Goal: Information Seeking & Learning: Learn about a topic

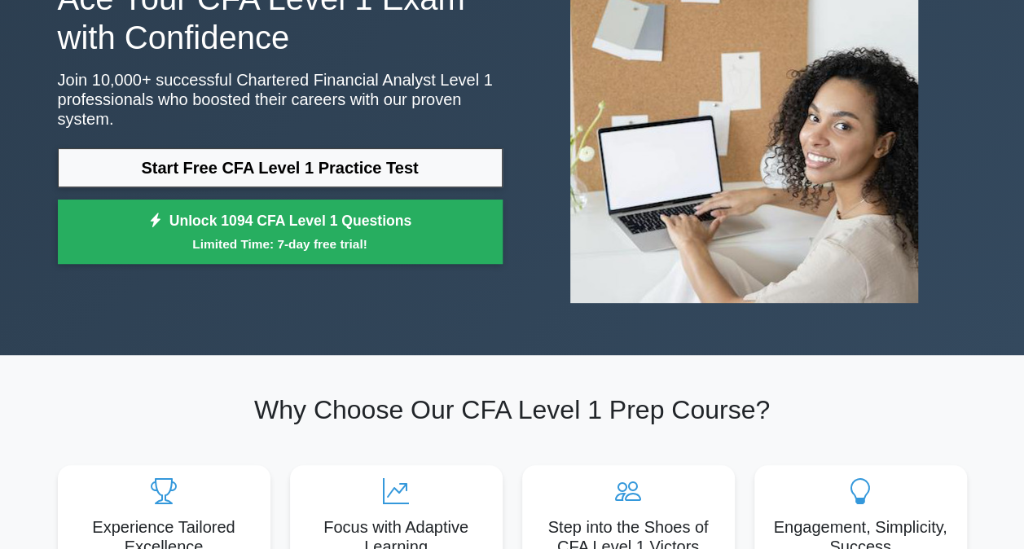
scroll to position [163, 0]
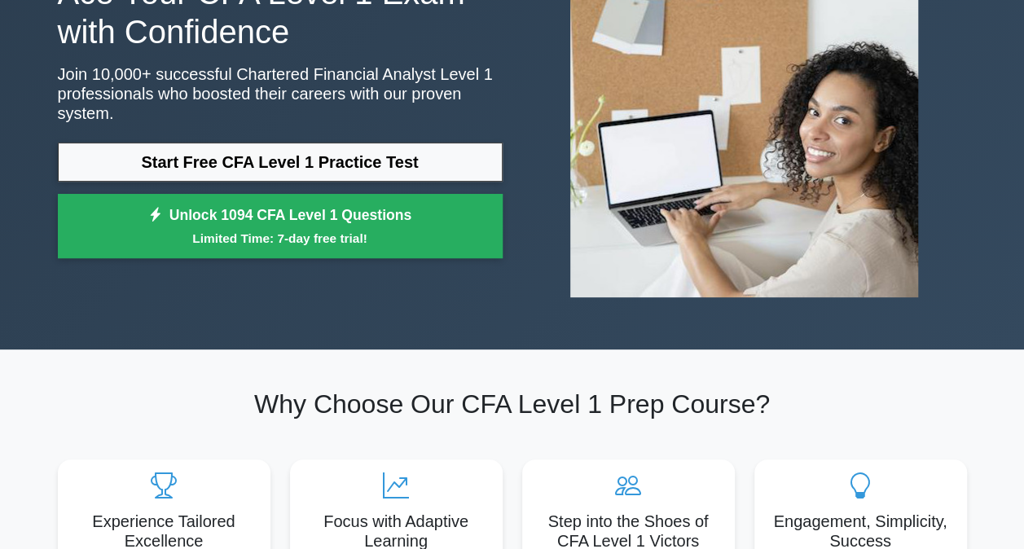
click at [304, 143] on link "Start Free CFA Level 1 Practice Test" at bounding box center [280, 162] width 445 height 39
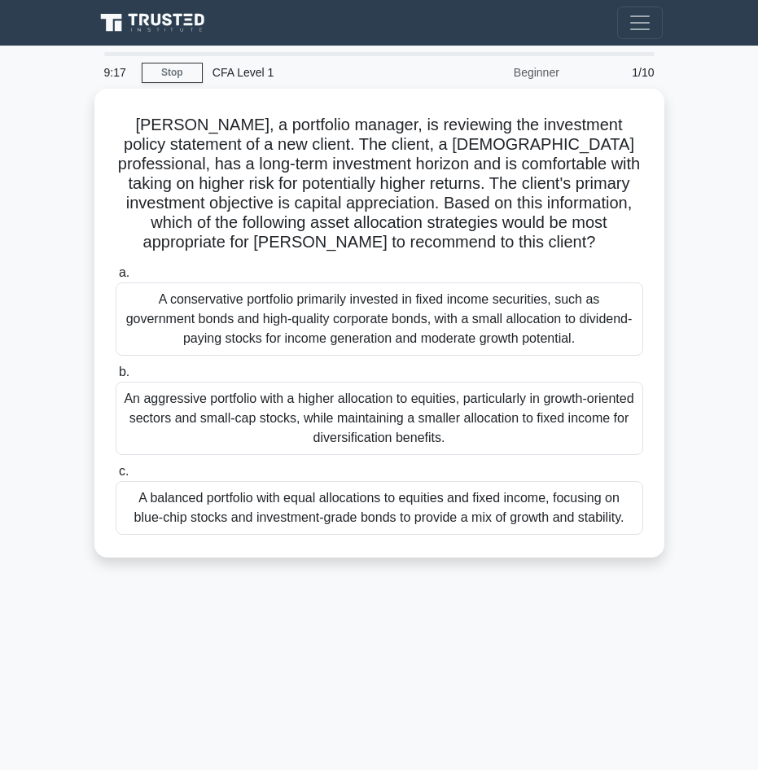
click at [243, 419] on div "An aggressive portfolio with a higher allocation to equities, particularly in g…" at bounding box center [380, 418] width 528 height 73
click at [116, 378] on input "b. An aggressive portfolio with a higher allocation to equities, particularly i…" at bounding box center [116, 372] width 0 height 11
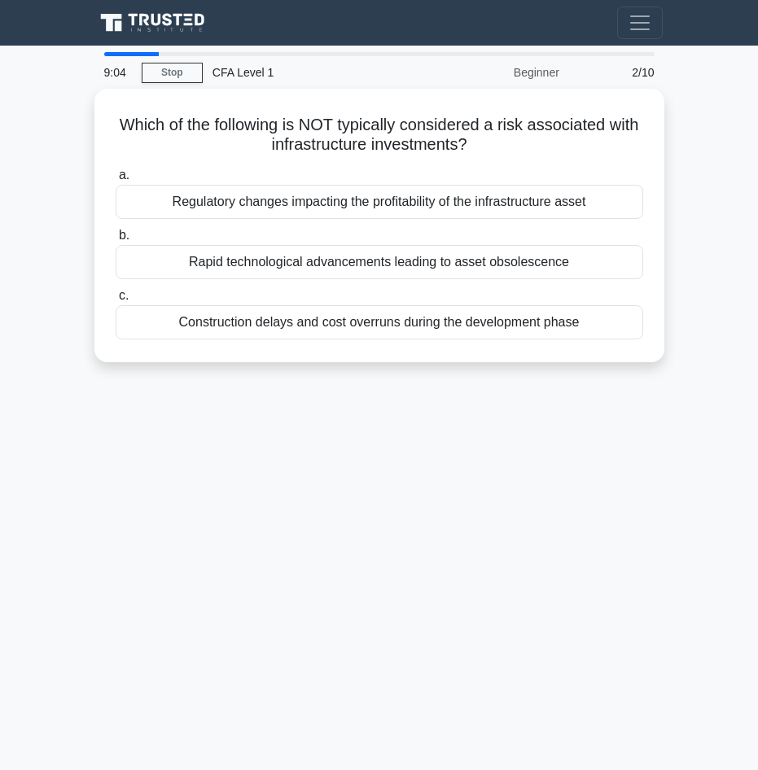
click at [244, 203] on div "Regulatory changes impacting the profitability of the infrastructure asset" at bounding box center [380, 202] width 528 height 34
click at [116, 181] on input "a. Regulatory changes impacting the profitability of the infrastructure asset" at bounding box center [116, 175] width 0 height 11
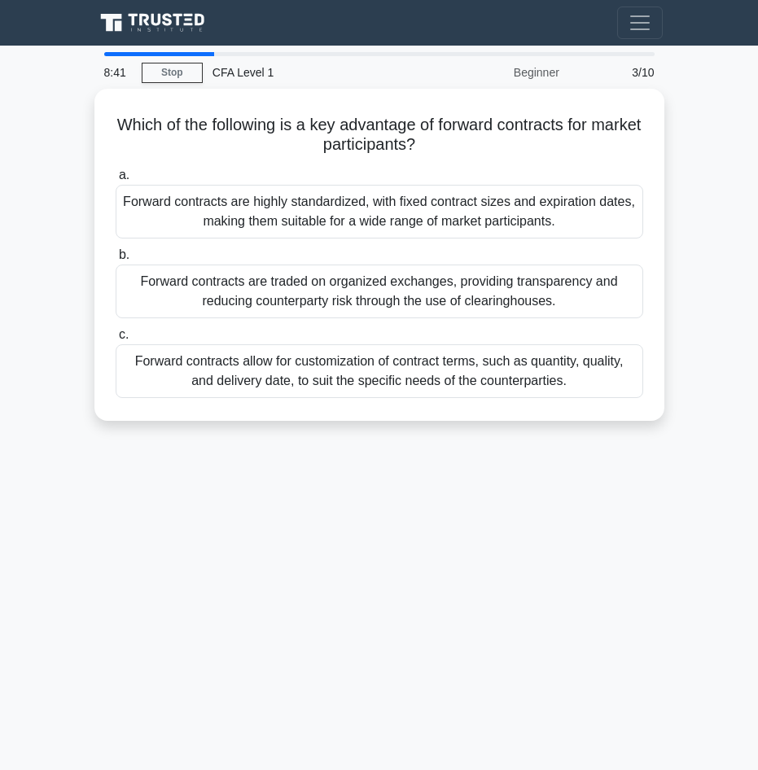
click at [240, 369] on div "Forward contracts allow for customization of contract terms, such as quantity, …" at bounding box center [380, 371] width 528 height 54
click at [116, 340] on input "c. Forward contracts allow for customization of contract terms, such as quantit…" at bounding box center [116, 335] width 0 height 11
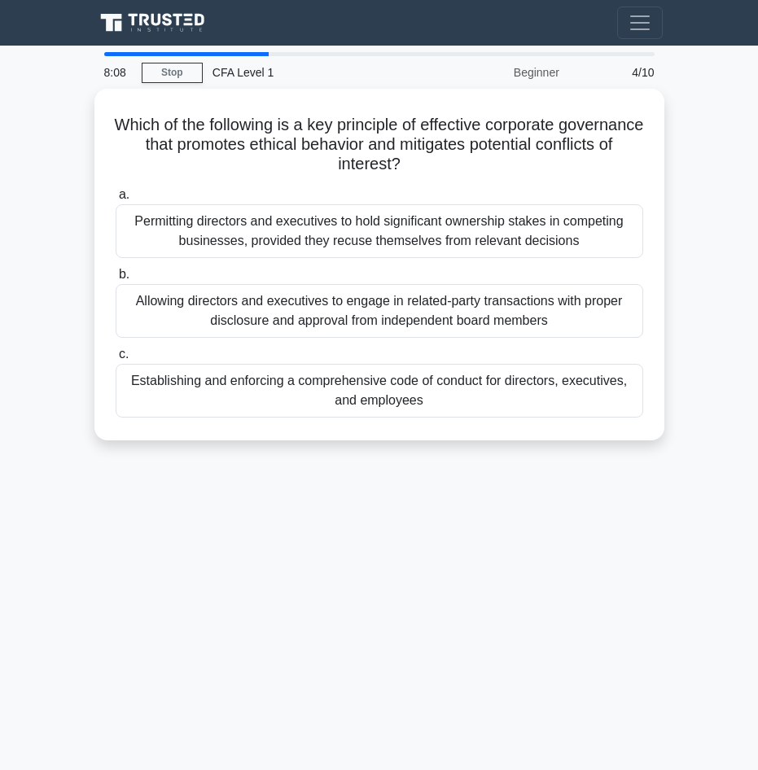
click at [318, 381] on div "Establishing and enforcing a comprehensive code of conduct for directors, execu…" at bounding box center [380, 391] width 528 height 54
click at [116, 360] on input "c. Establishing and enforcing a comprehensive code of conduct for directors, ex…" at bounding box center [116, 354] width 0 height 11
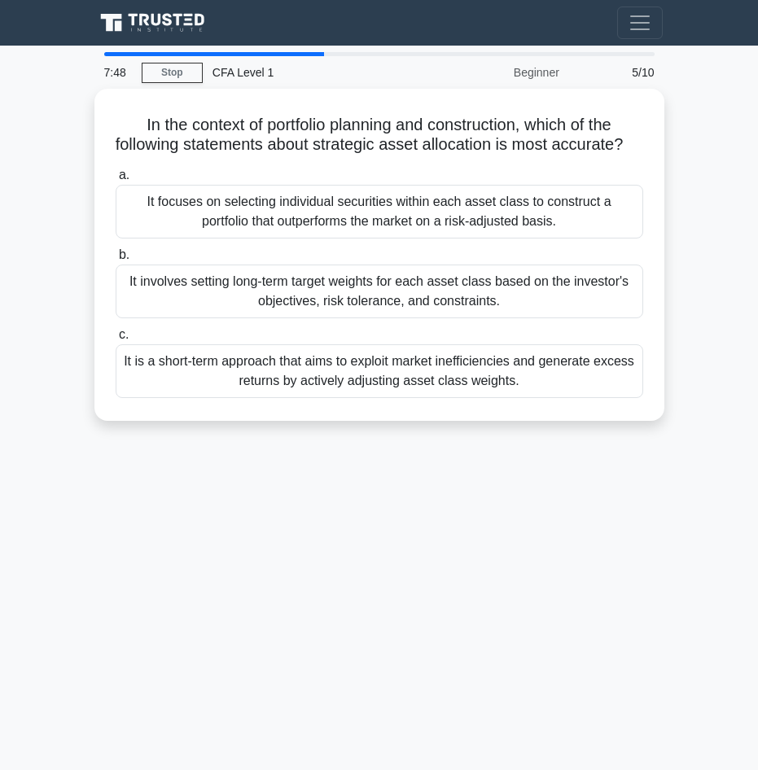
click at [230, 305] on div "It involves setting long-term target weights for each asset class based on the …" at bounding box center [380, 292] width 528 height 54
click at [116, 261] on input "b. It involves setting long-term target weights for each asset class based on t…" at bounding box center [116, 255] width 0 height 11
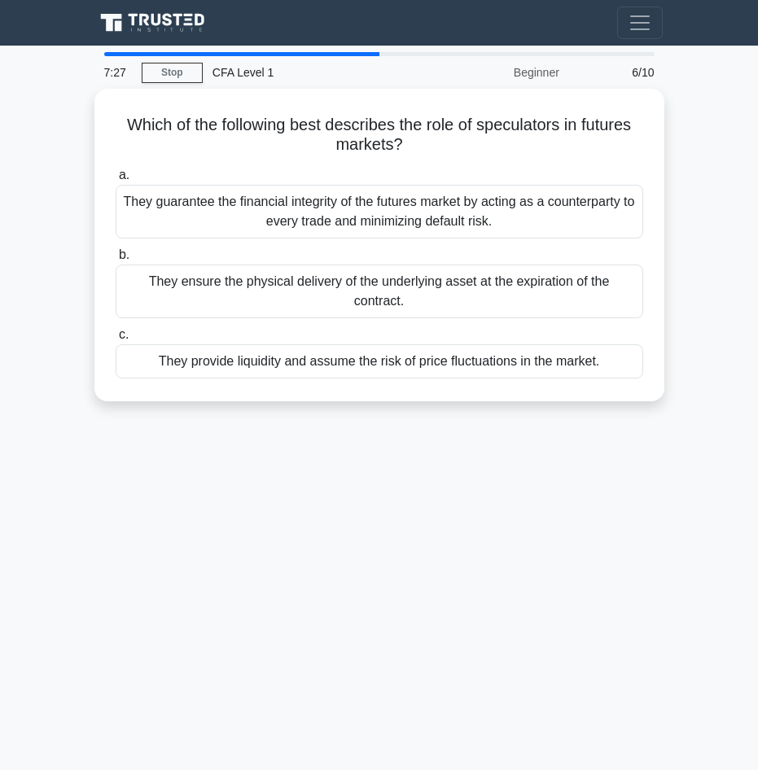
click at [203, 344] on div "They provide liquidity and assume the risk of price fluctuations in the market." at bounding box center [380, 361] width 528 height 34
click at [116, 339] on input "c. They provide liquidity and assume the risk of price fluctuations in the mark…" at bounding box center [116, 335] width 0 height 11
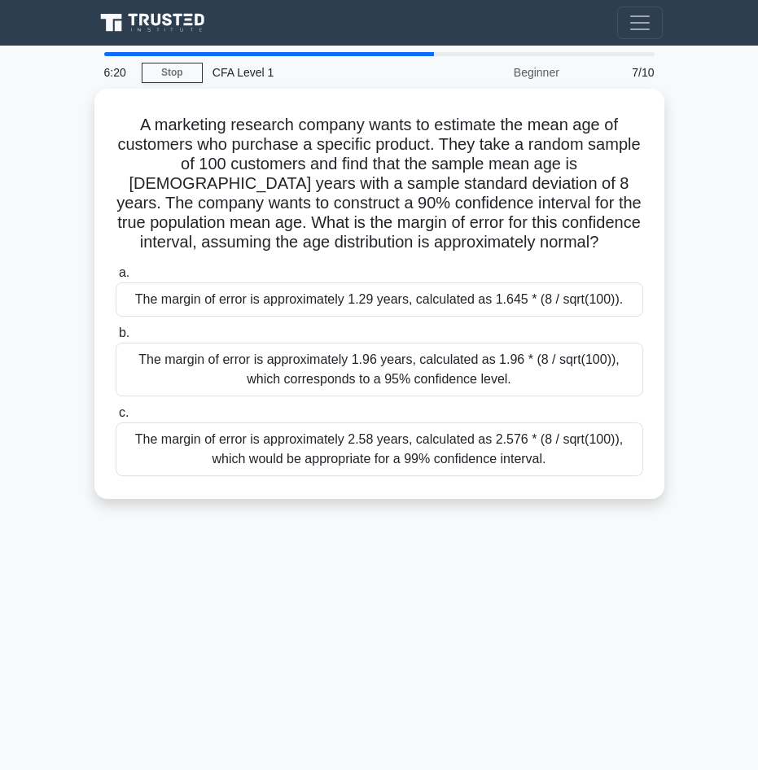
click at [216, 293] on div "The margin of error is approximately 1.29 years, calculated as 1.645 * (8 / sqr…" at bounding box center [380, 300] width 528 height 34
click at [116, 279] on input "a. The margin of error is approximately 1.29 years, calculated as 1.645 * (8 / …" at bounding box center [116, 273] width 0 height 11
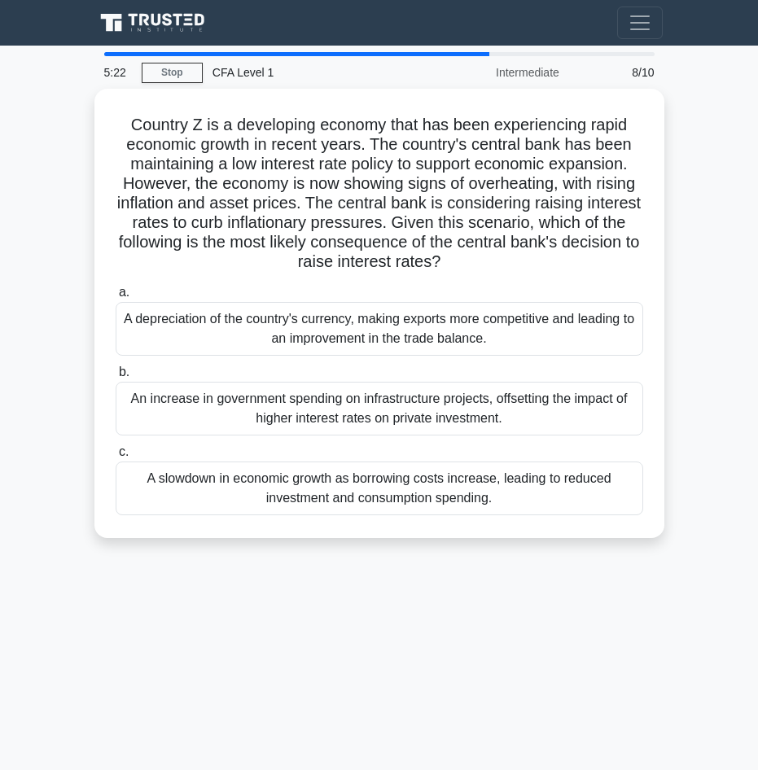
click at [165, 72] on link "Stop" at bounding box center [172, 73] width 61 height 20
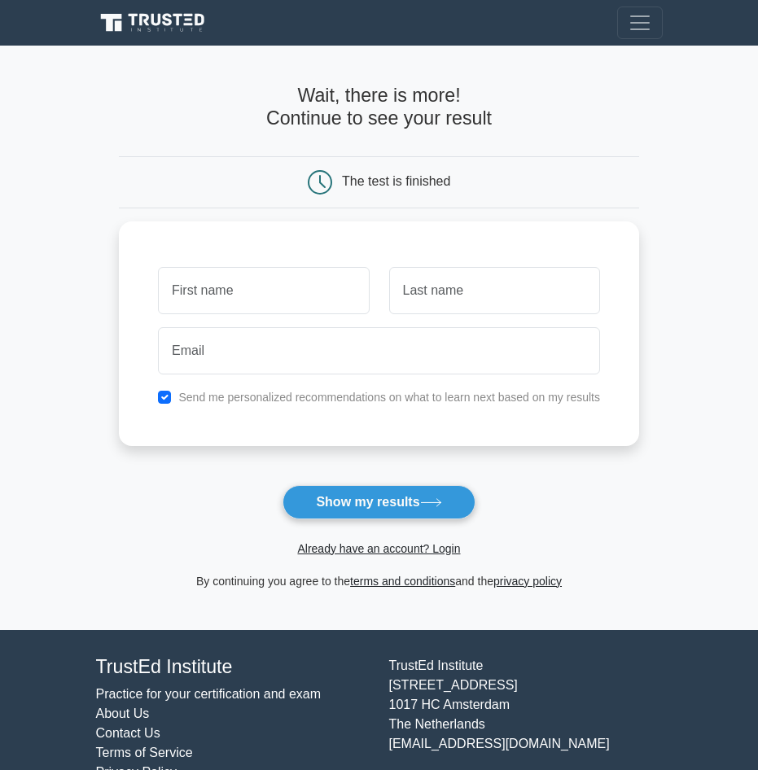
click at [331, 501] on button "Show my results" at bounding box center [379, 502] width 192 height 34
